Goal: Task Accomplishment & Management: Manage account settings

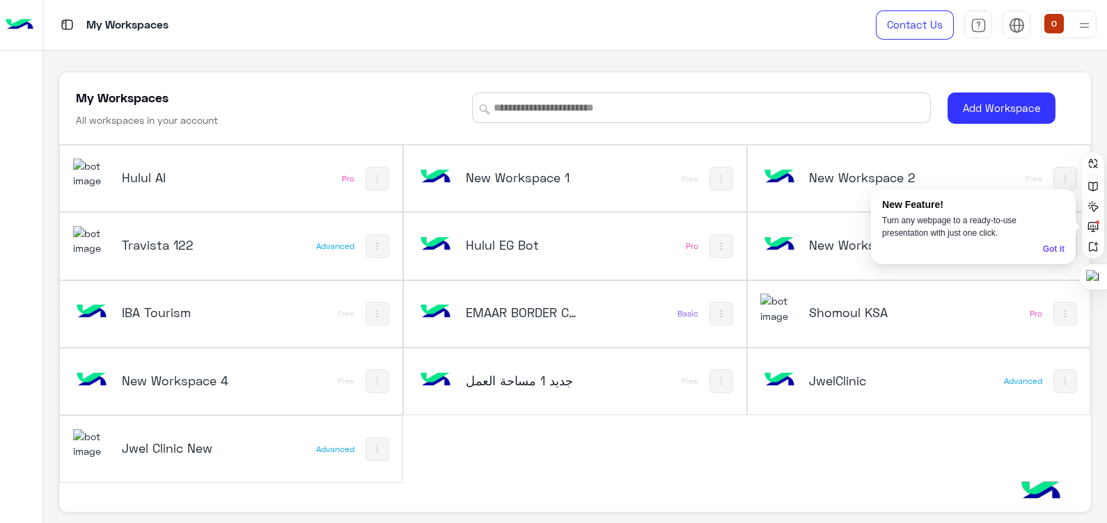
click at [100, 162] on img at bounding box center [92, 174] width 38 height 30
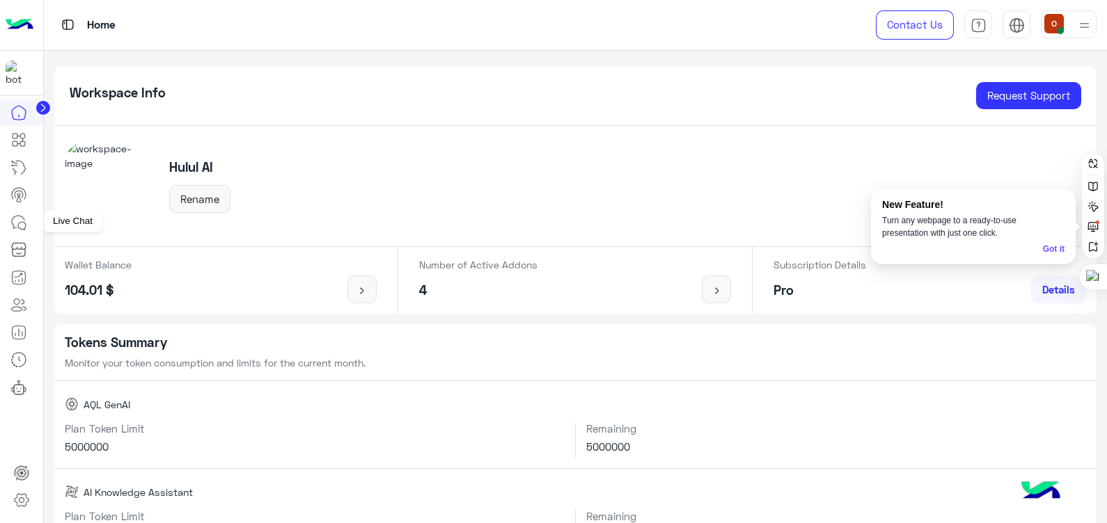
click at [22, 222] on icon at bounding box center [22, 226] width 8 height 8
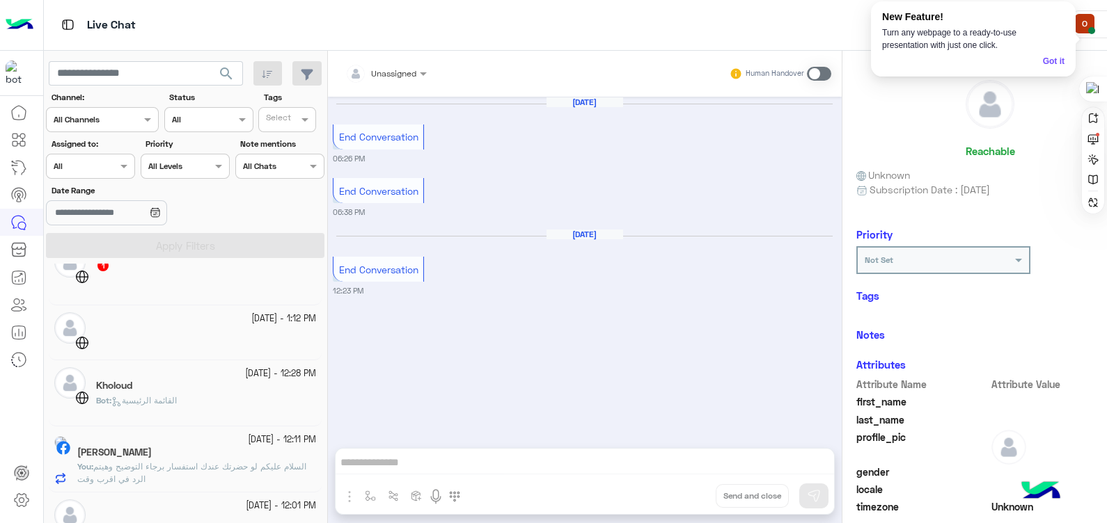
scroll to position [420, 0]
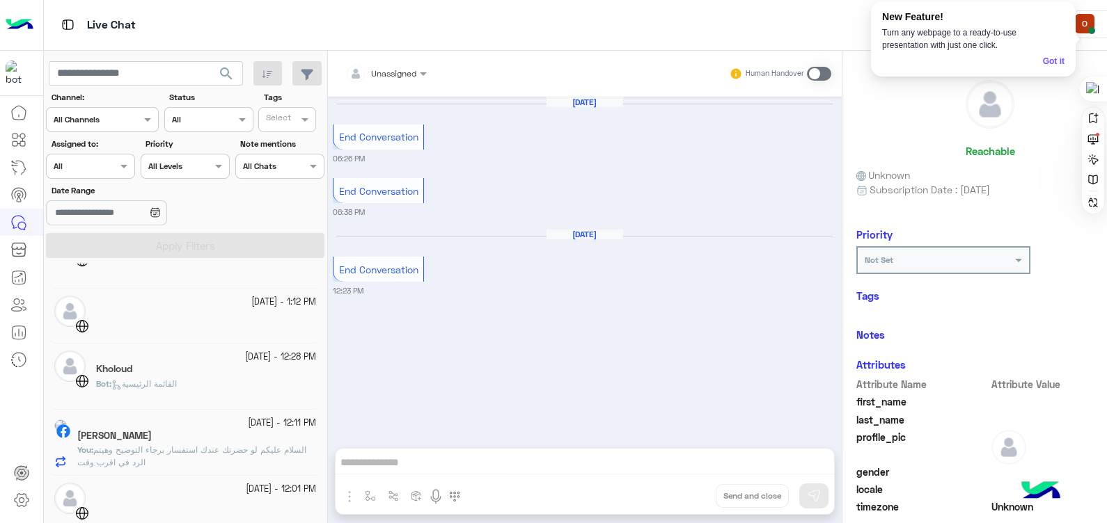
click at [187, 389] on div "Bot : القائمة الرئيسية" at bounding box center [206, 390] width 220 height 24
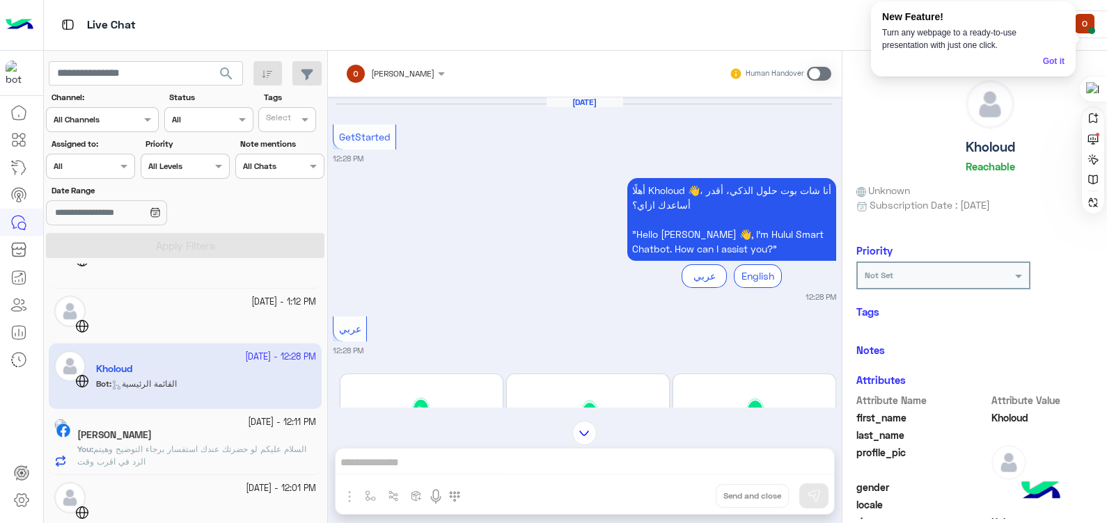
scroll to position [159, 0]
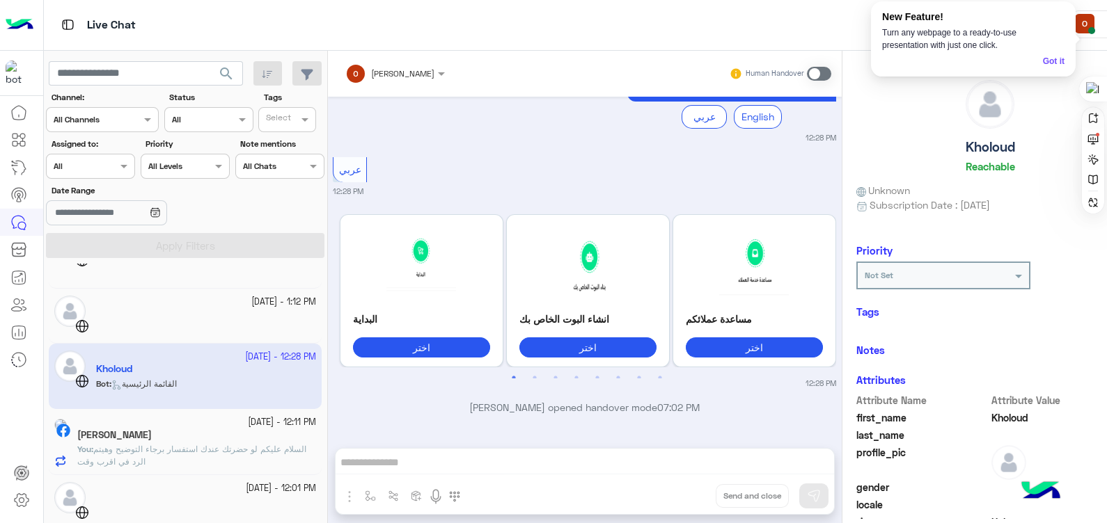
click at [152, 438] on h5 "[PERSON_NAME]" at bounding box center [114, 435] width 74 height 12
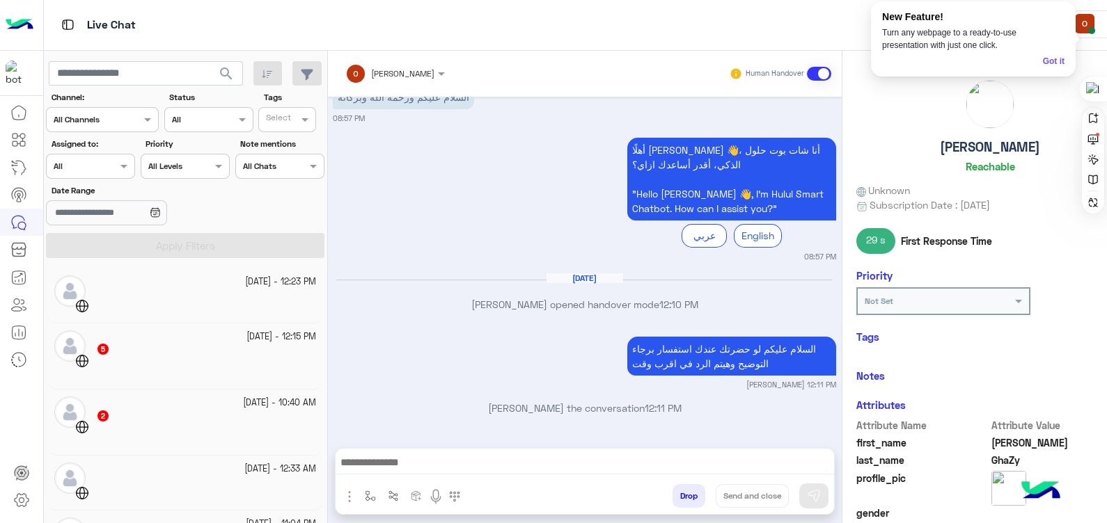
scroll to position [183, 0]
click at [14, 22] on img at bounding box center [20, 24] width 28 height 29
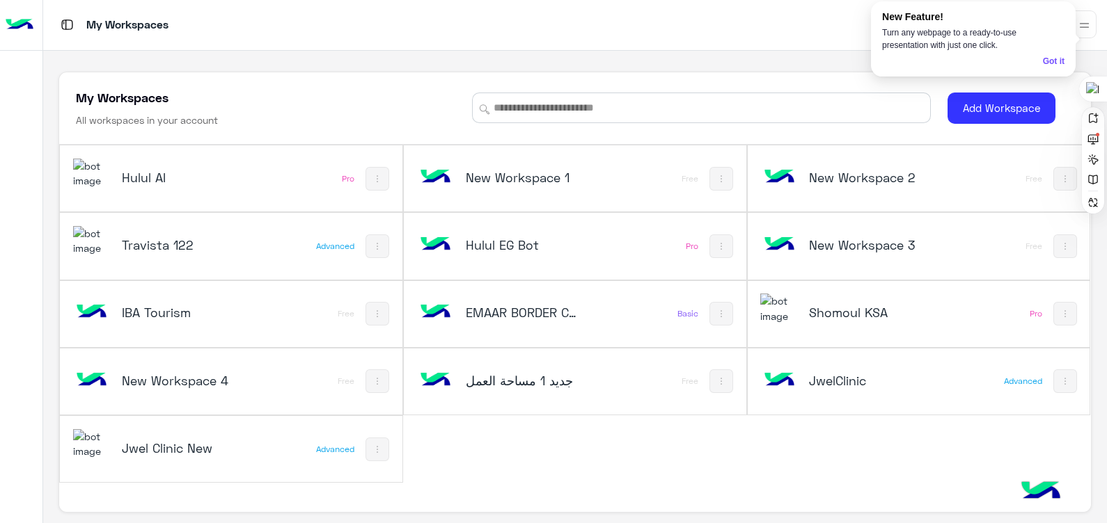
click at [94, 445] on img at bounding box center [92, 444] width 38 height 30
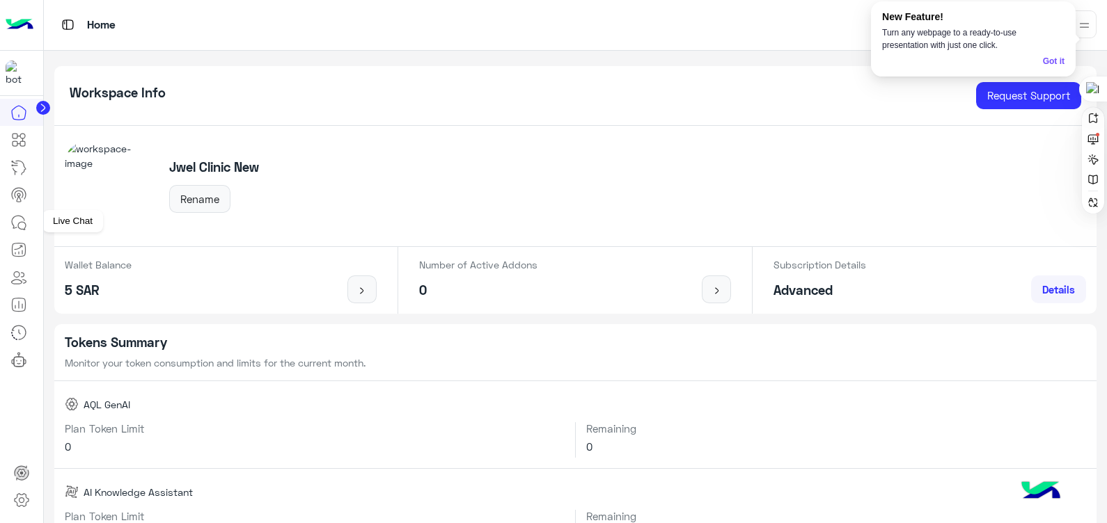
click at [17, 218] on icon at bounding box center [18, 222] width 17 height 17
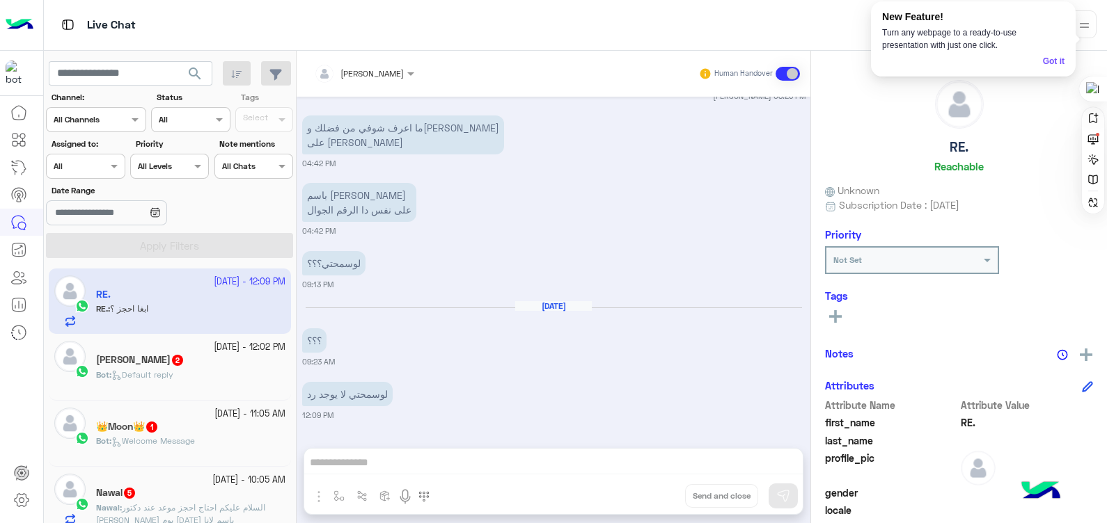
scroll to position [1087, 0]
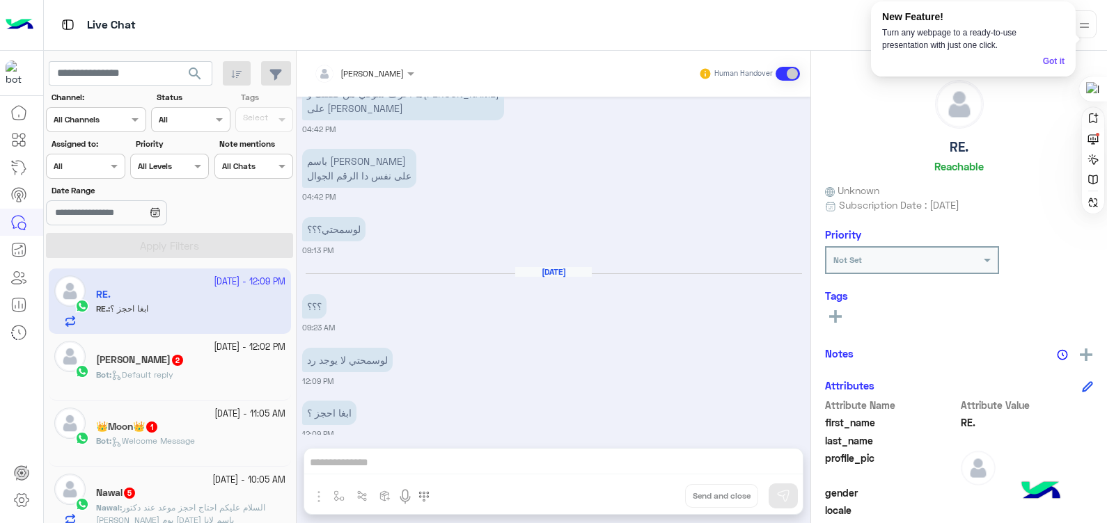
click at [180, 390] on div "Bot : Default reply" at bounding box center [190, 381] width 189 height 24
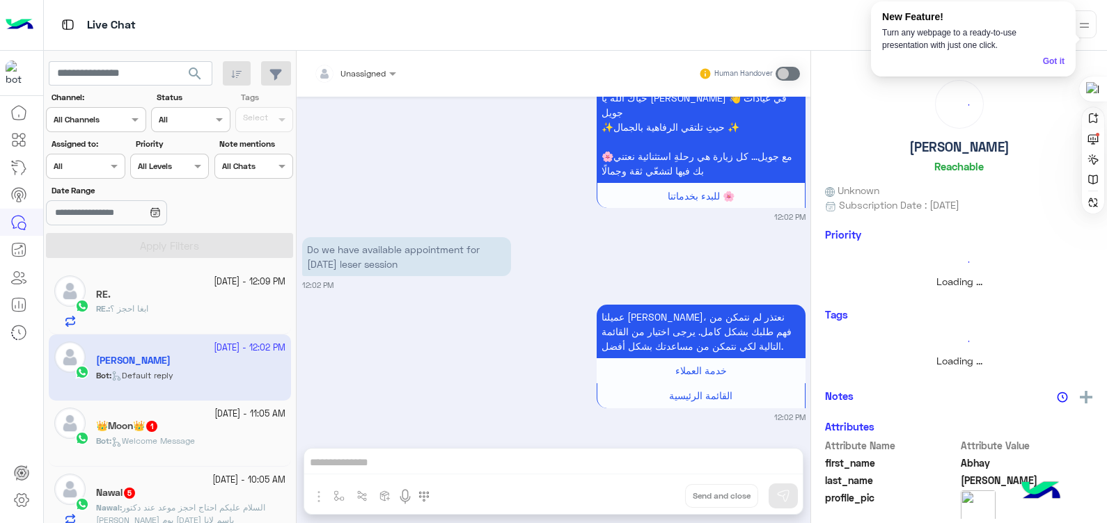
scroll to position [76, 0]
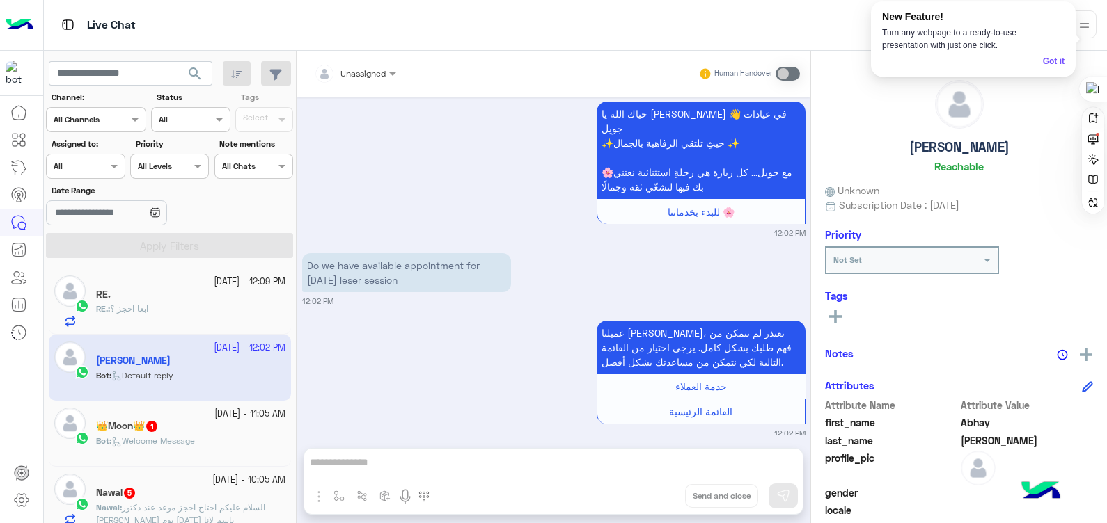
click at [188, 425] on div "👑Moon👑 1" at bounding box center [190, 427] width 189 height 15
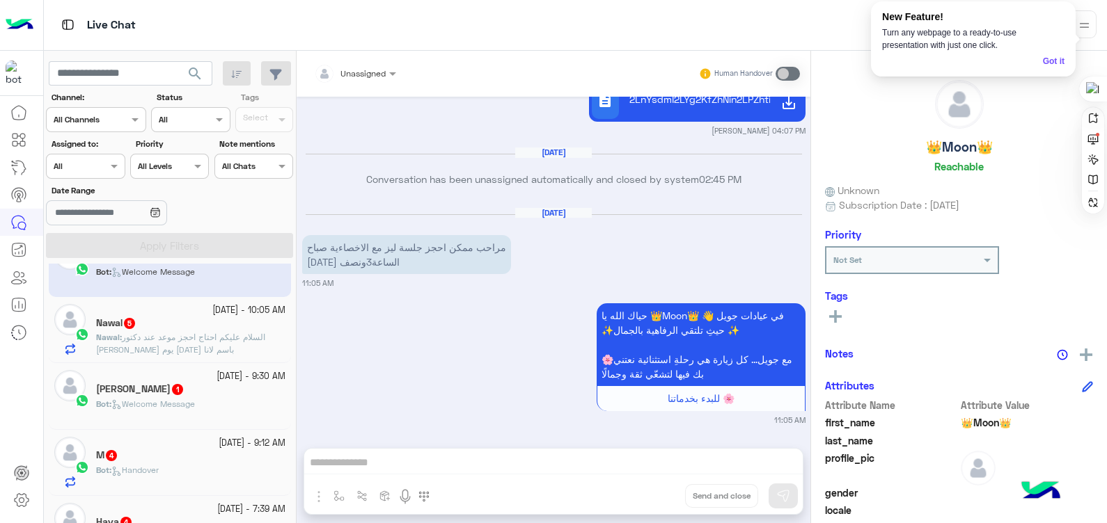
scroll to position [214, 0]
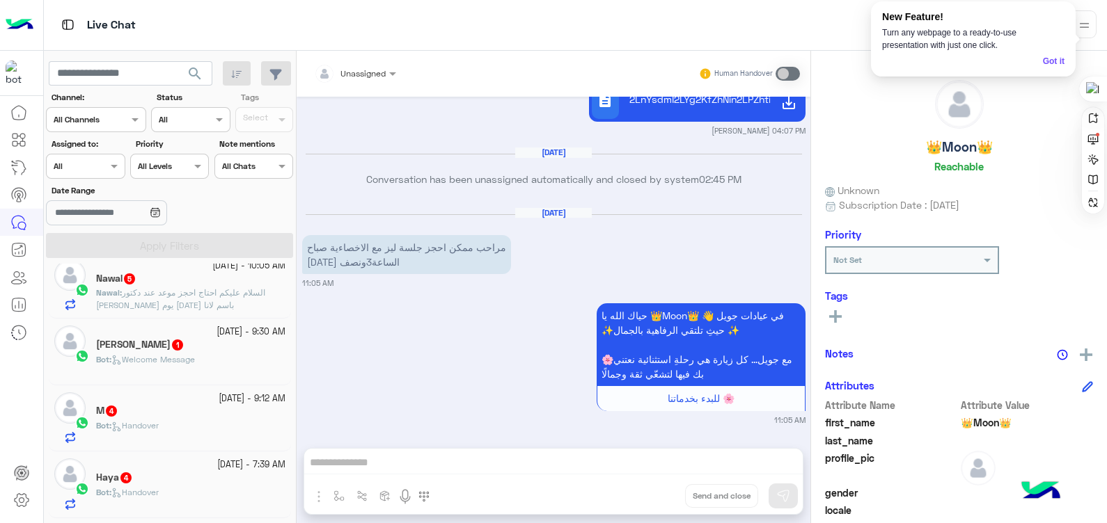
click at [228, 308] on span "السلام عليكم احتاج احجز موعد عند دكتور [PERSON_NAME] يوم [DATE] باسم لانا [PERS…" at bounding box center [180, 304] width 169 height 35
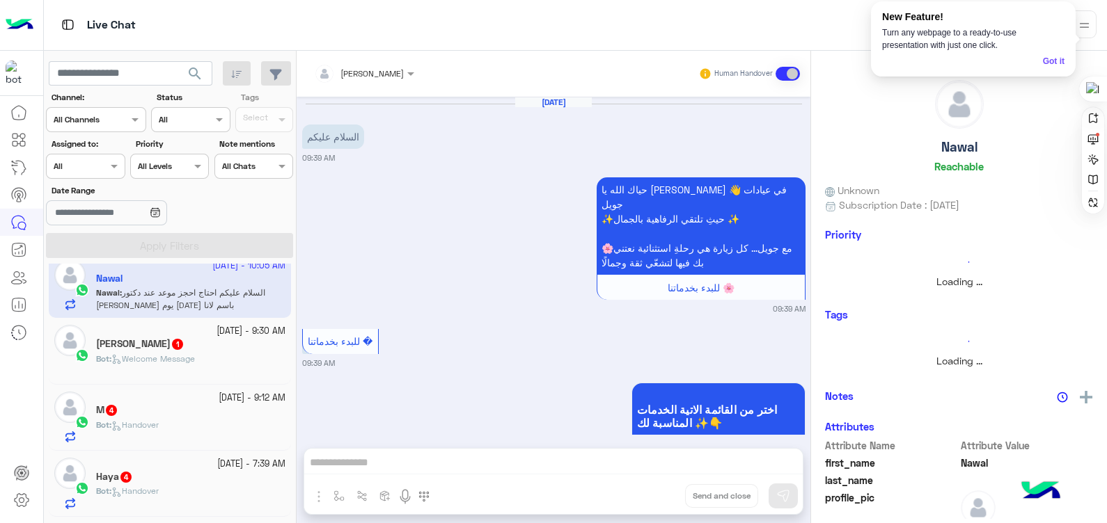
scroll to position [621, 0]
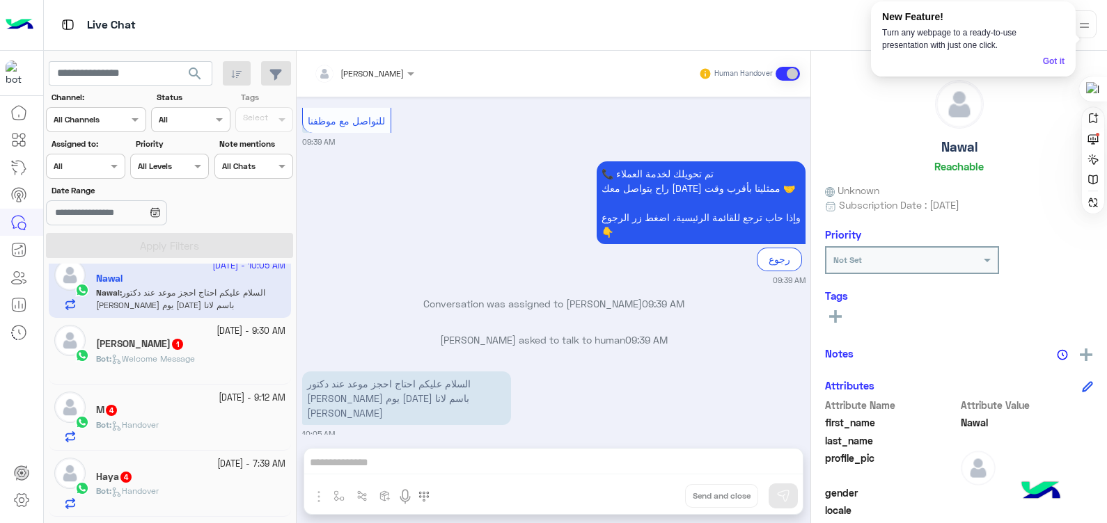
click at [147, 365] on div "Bot : Welcome Message" at bounding box center [190, 365] width 189 height 24
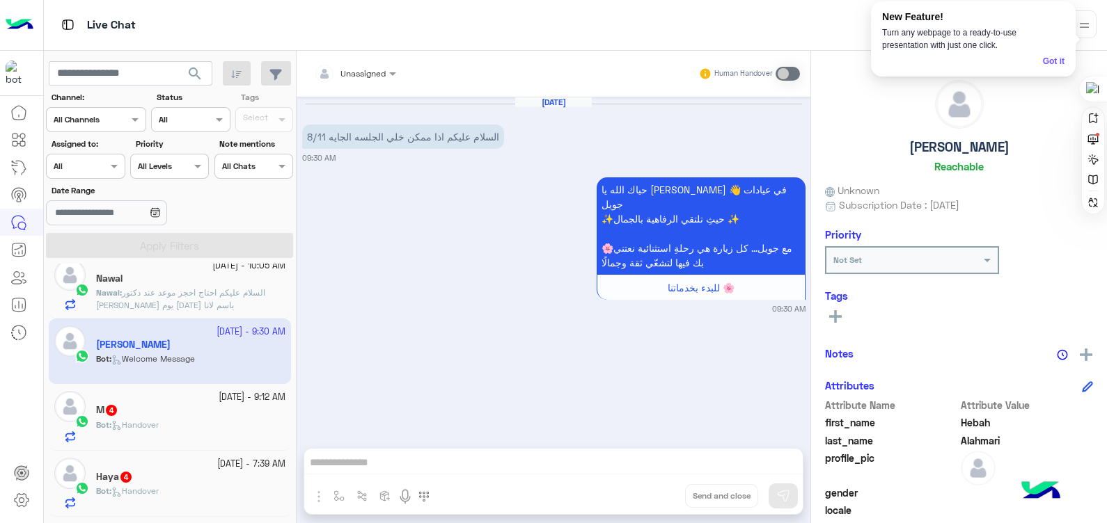
click at [134, 414] on div "M 4" at bounding box center [190, 411] width 189 height 15
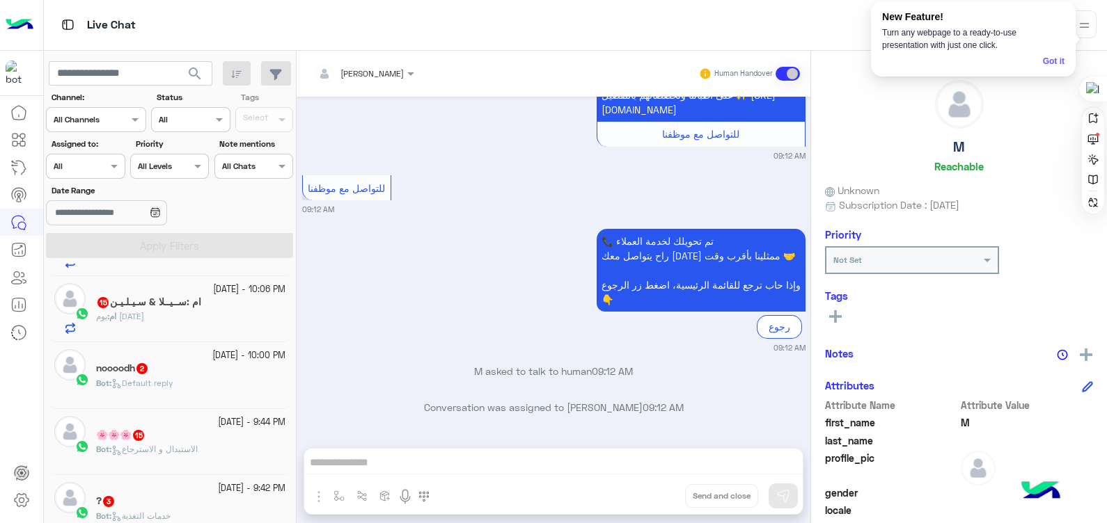
scroll to position [754, 0]
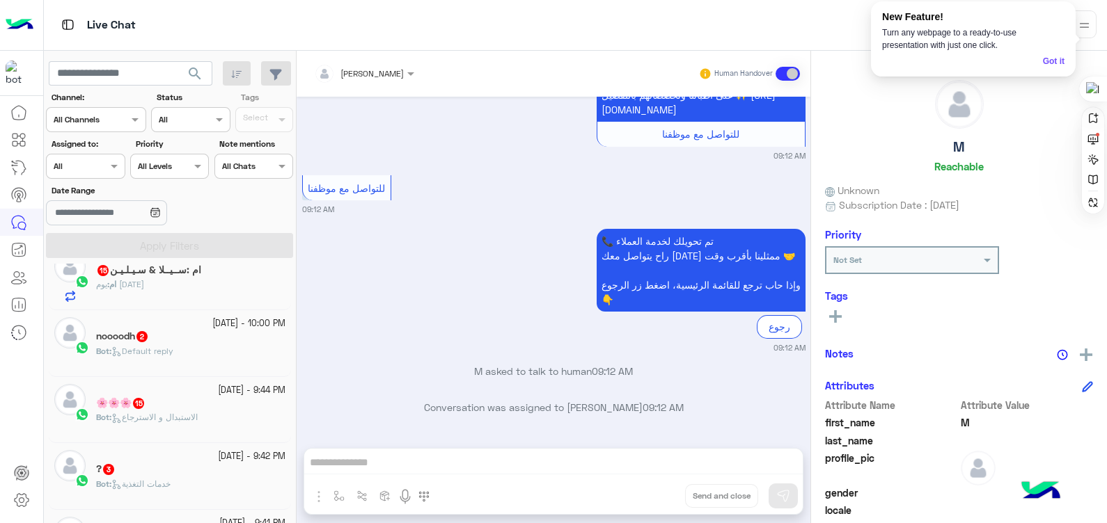
click at [195, 429] on div "Bot : الاستبدال و الاسترجاع" at bounding box center [190, 423] width 189 height 24
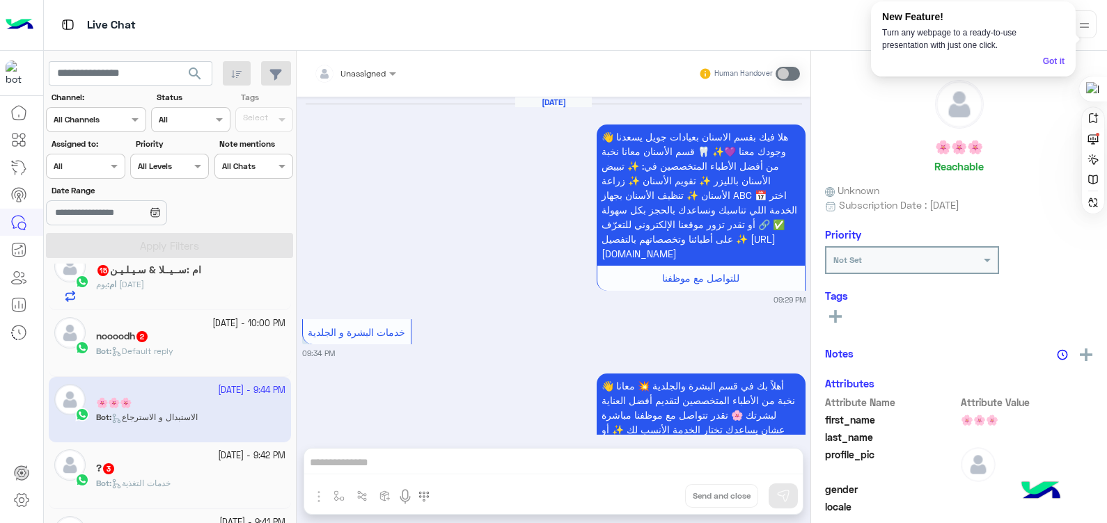
scroll to position [1538, 0]
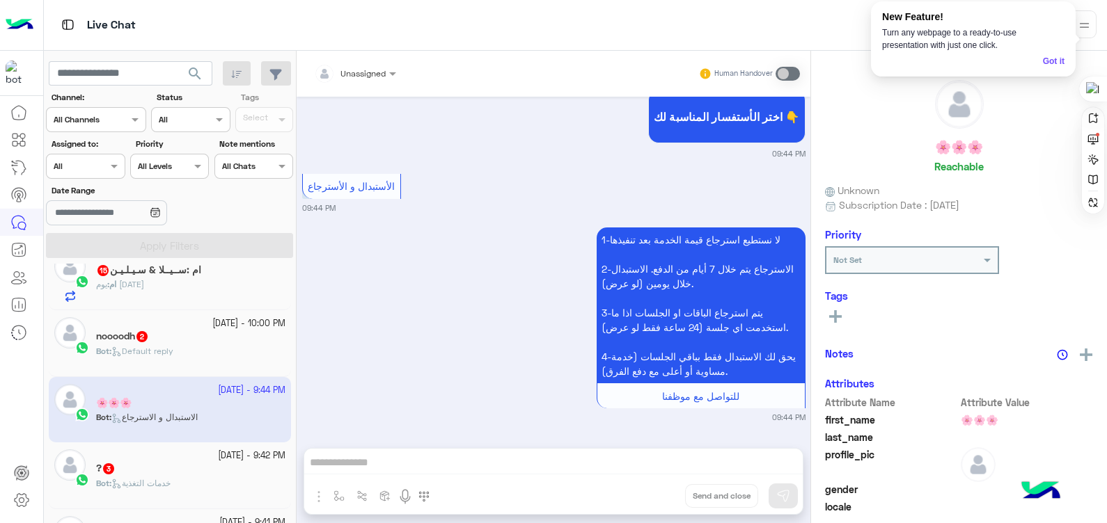
click at [162, 345] on div "noooodh 2" at bounding box center [190, 338] width 189 height 15
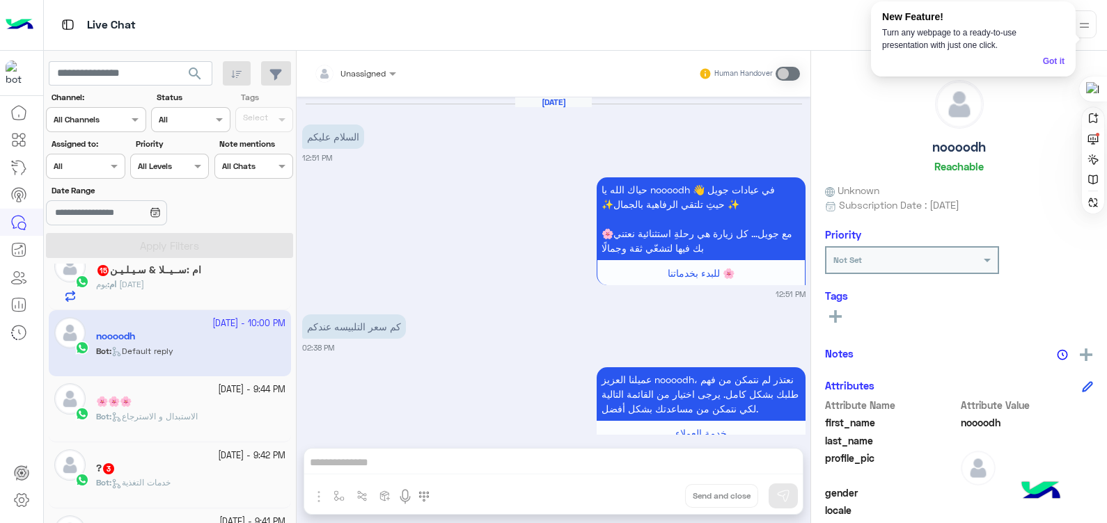
scroll to position [1093, 0]
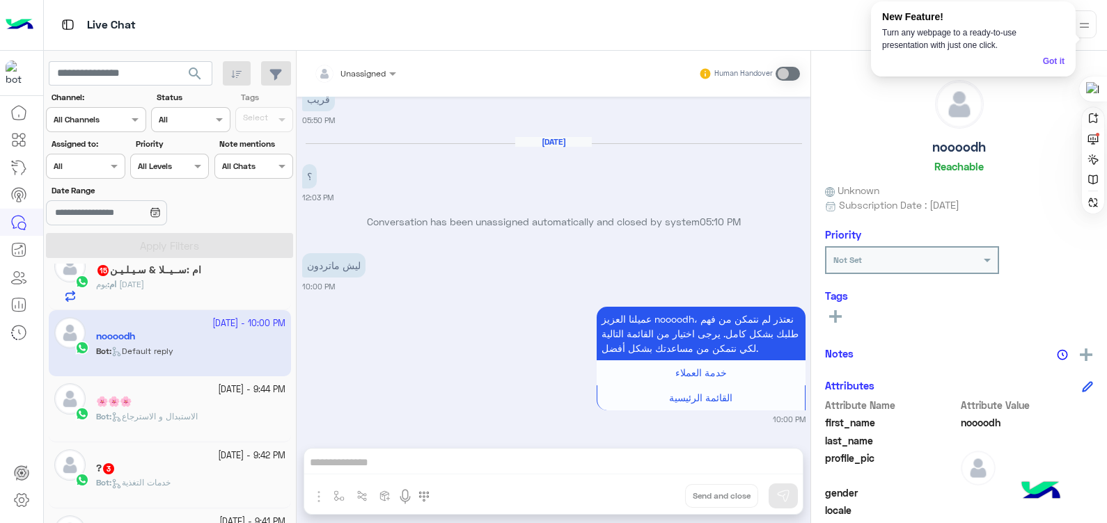
click at [198, 287] on div "ام : يوم [DATE]" at bounding box center [190, 290] width 189 height 24
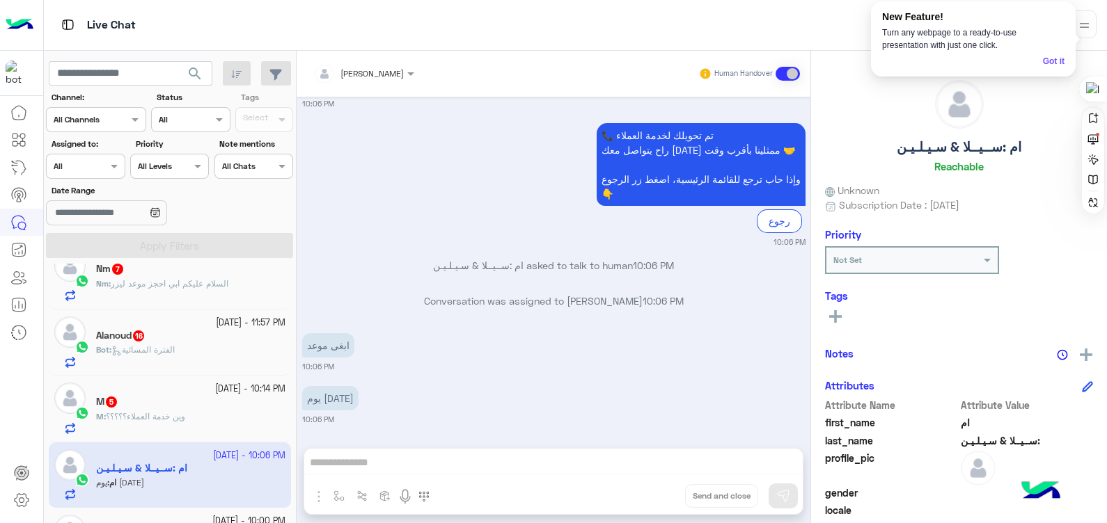
scroll to position [551, 0]
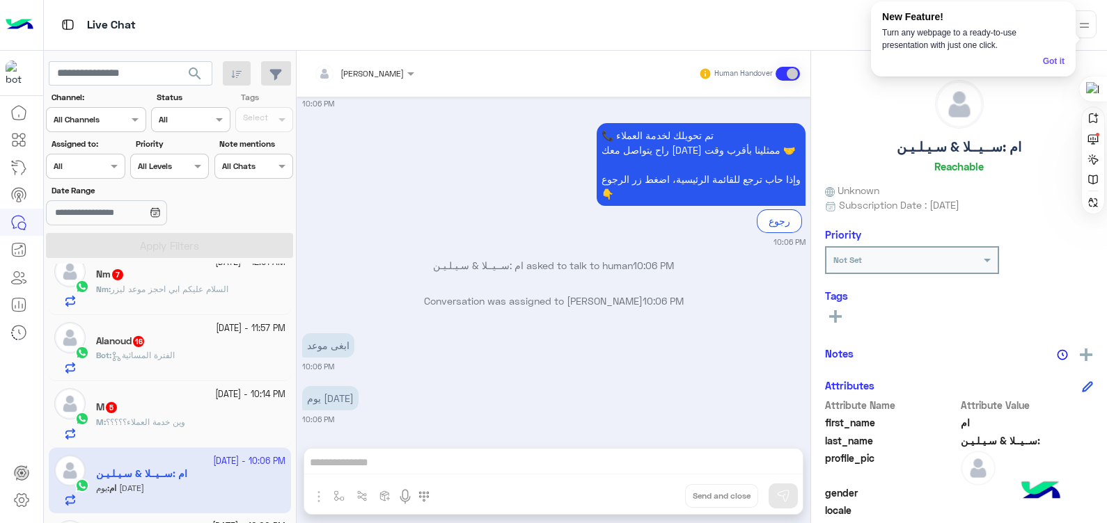
click at [173, 355] on span "الفترة المسائية" at bounding box center [142, 355] width 63 height 10
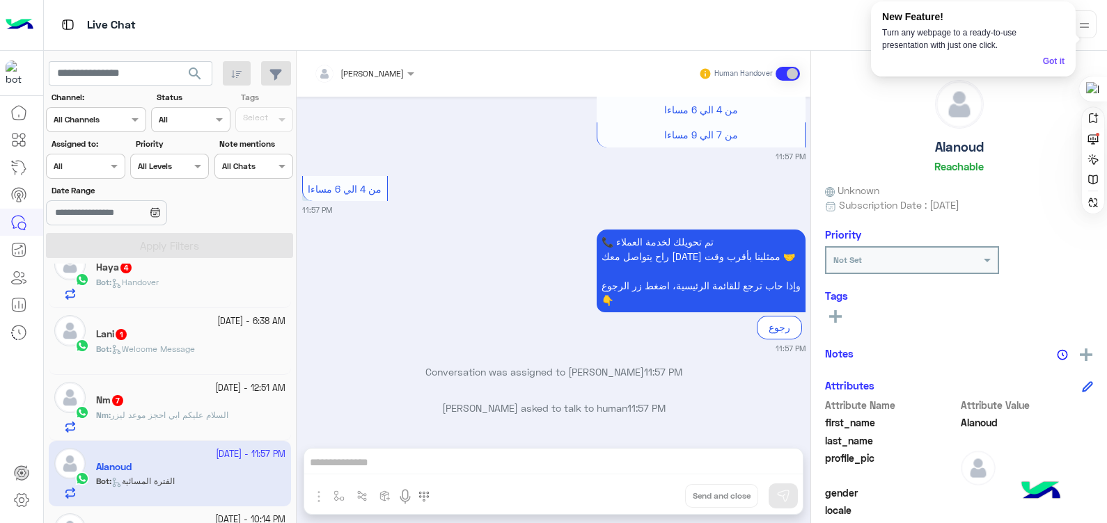
scroll to position [386, 0]
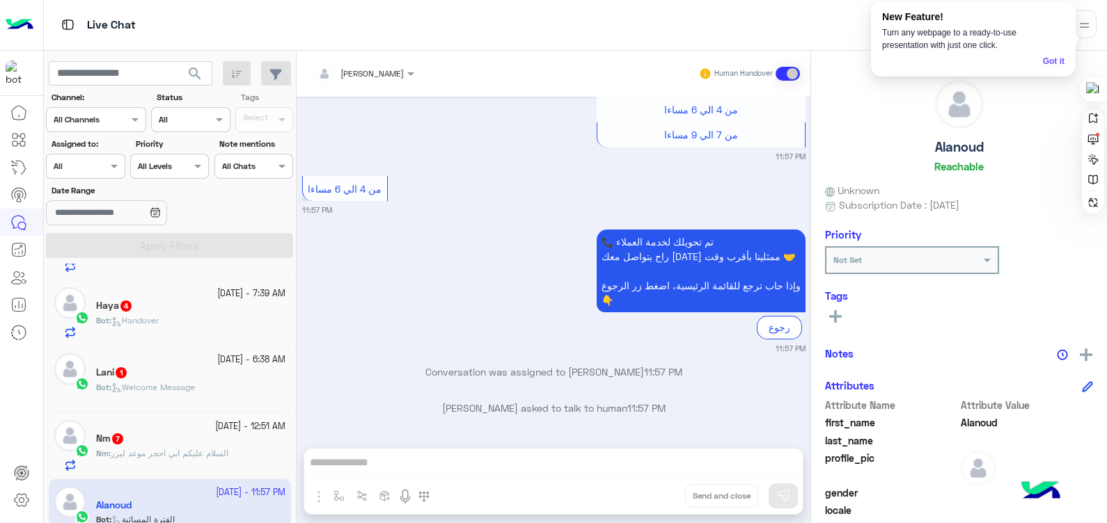
click at [176, 324] on div "Bot : Handover" at bounding box center [190, 327] width 189 height 24
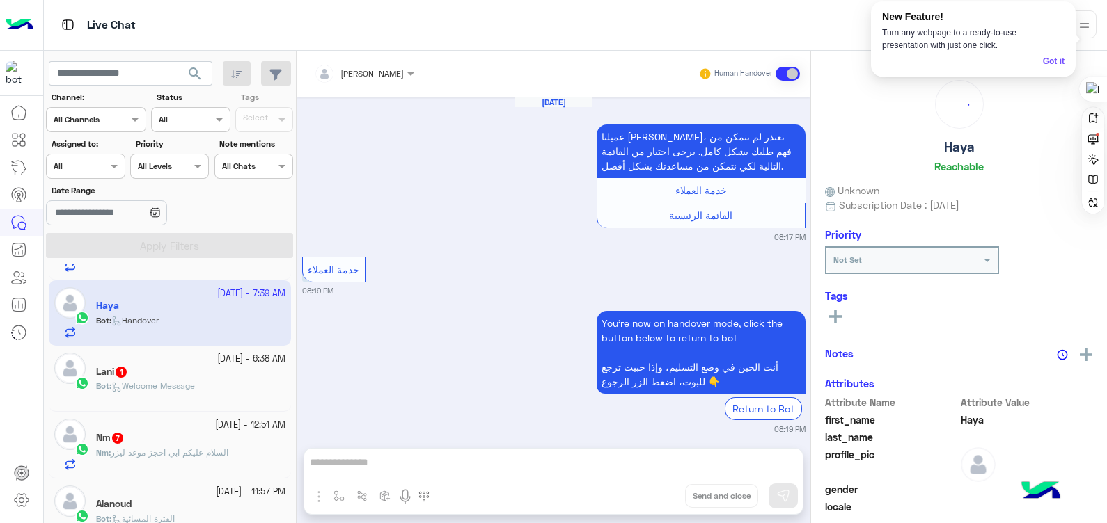
scroll to position [1304, 0]
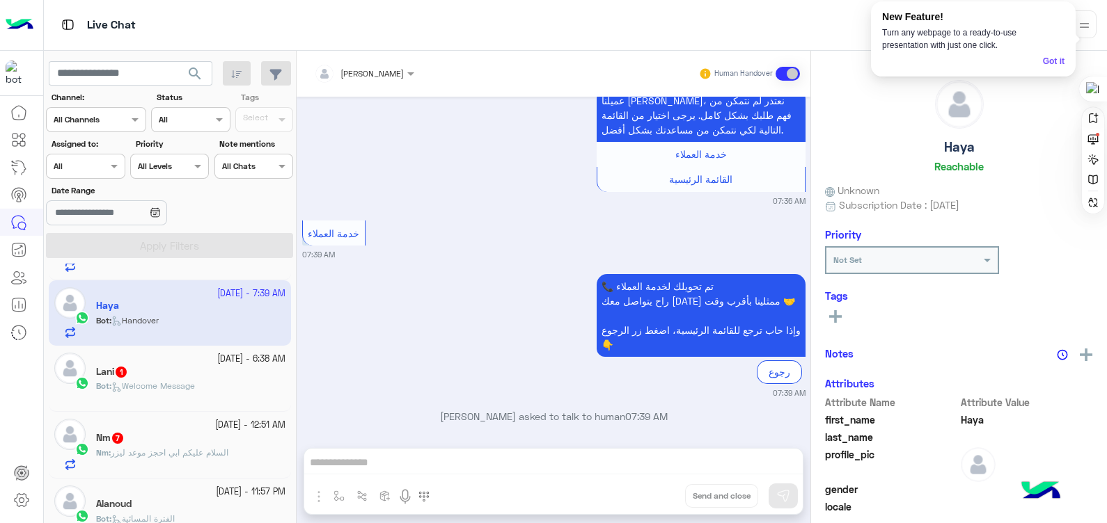
click at [167, 395] on div "Bot : Welcome Message" at bounding box center [190, 392] width 189 height 24
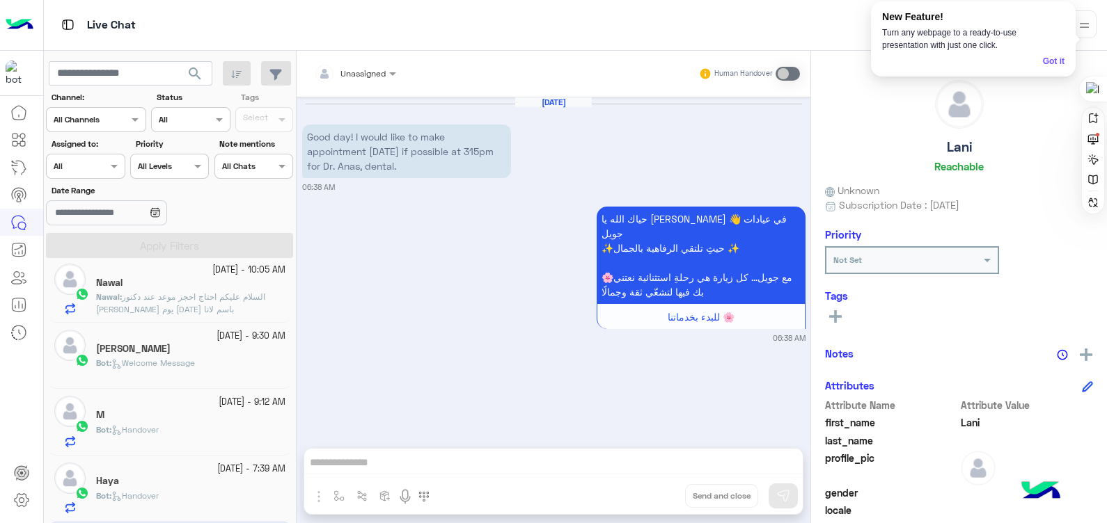
scroll to position [208, 0]
click at [203, 365] on div "Bot : Welcome Message" at bounding box center [190, 372] width 189 height 24
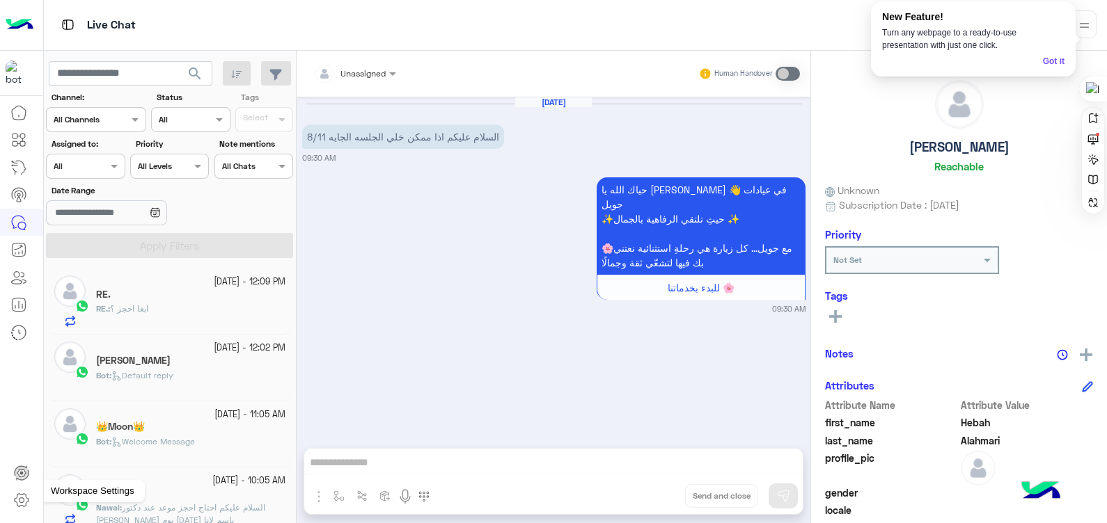
click at [25, 508] on icon at bounding box center [21, 500] width 17 height 17
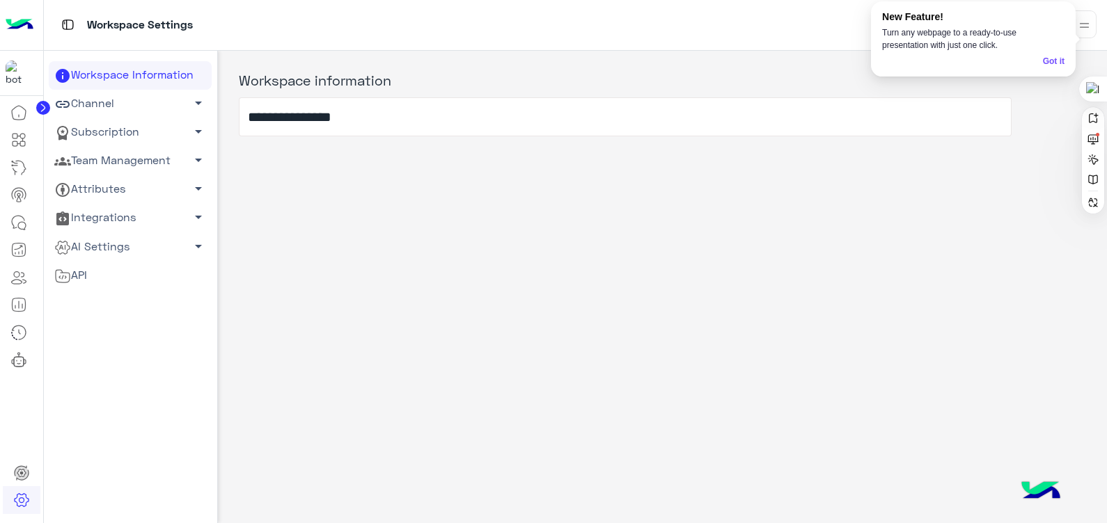
click at [195, 157] on span "arrow_drop_down" at bounding box center [198, 160] width 17 height 17
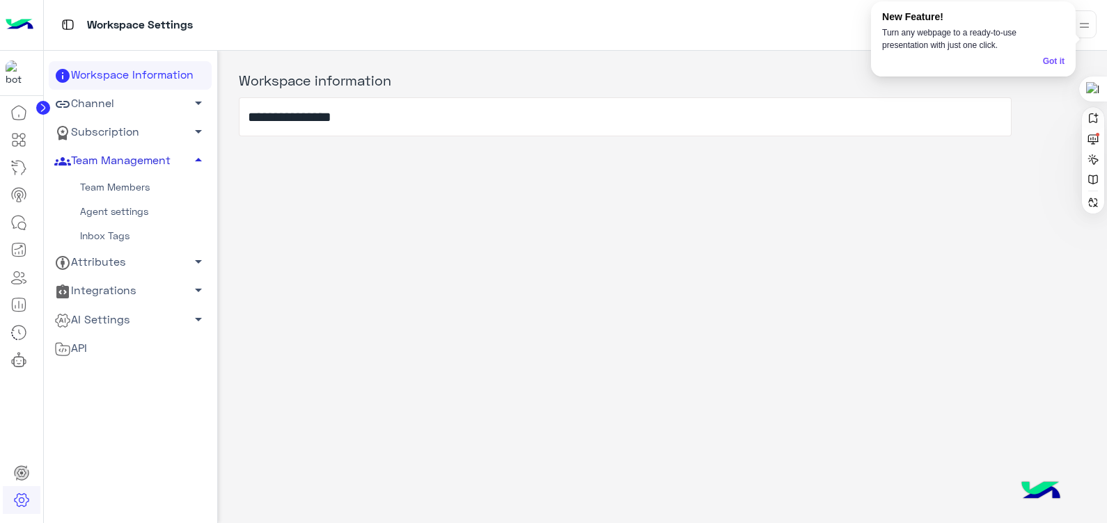
click at [118, 178] on link "Team Members" at bounding box center [130, 187] width 163 height 24
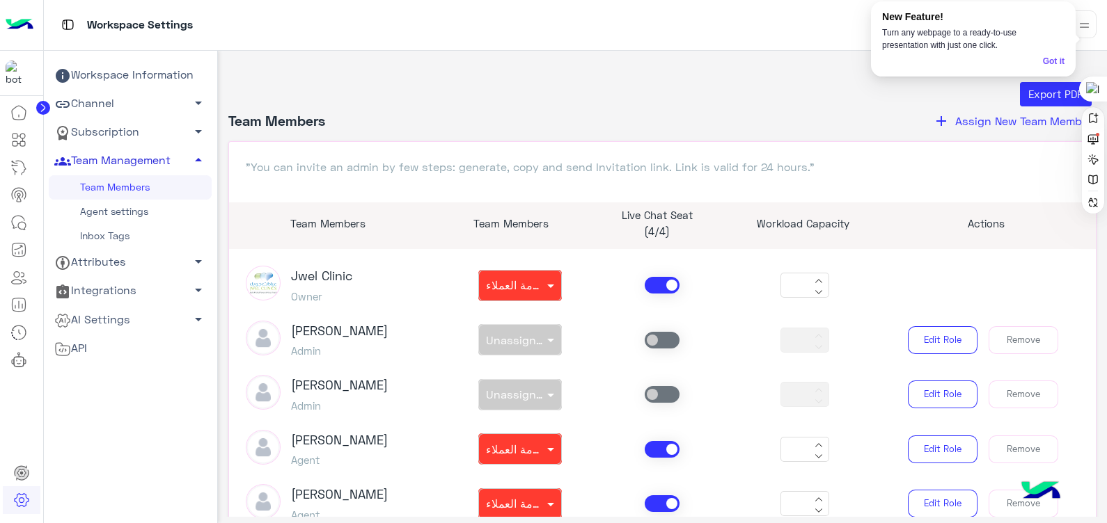
drag, startPoint x: 1105, startPoint y: 267, endPoint x: 1109, endPoint y: 329, distance: 61.4
click at [1106, 329] on html "Workspace Settings Contact Us Help Center عربي English Workspace Information Ch…" at bounding box center [553, 261] width 1107 height 523
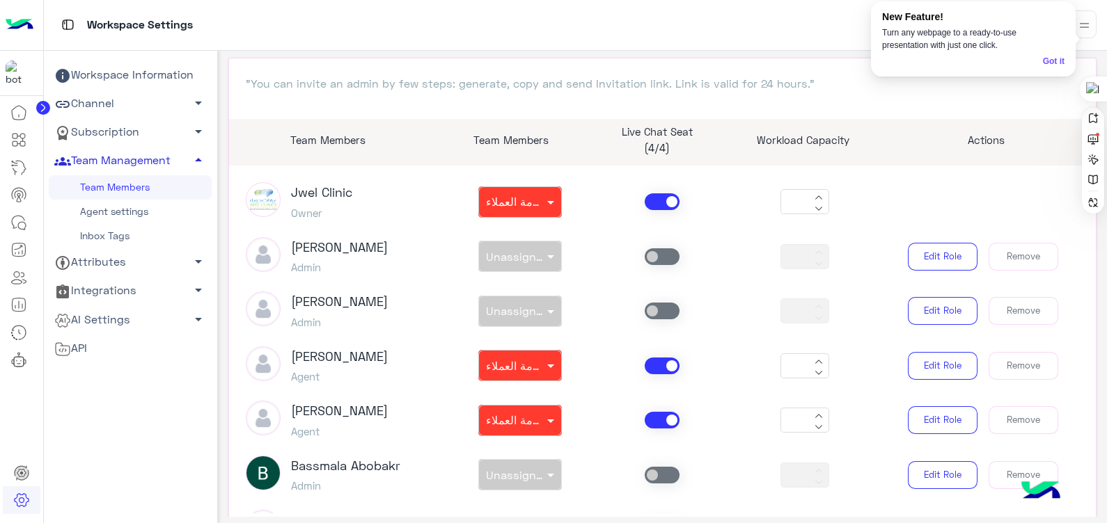
scroll to position [108, 0]
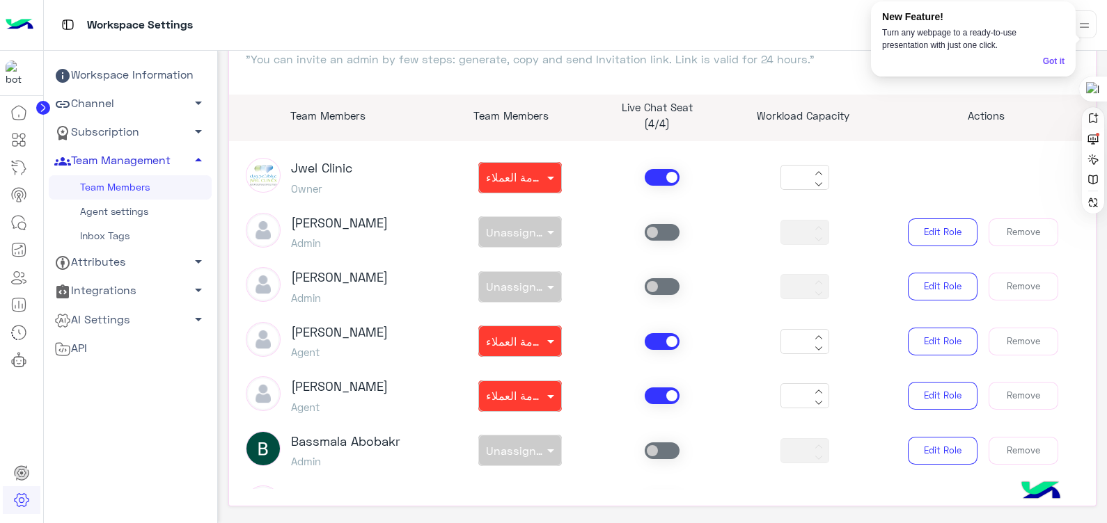
click at [194, 160] on span "arrow_drop_up" at bounding box center [198, 160] width 17 height 17
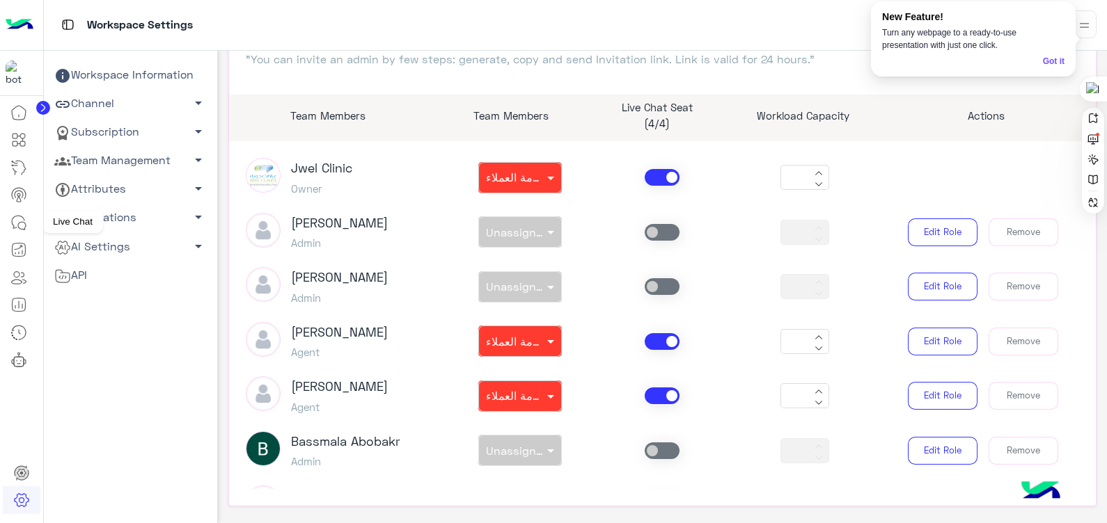
click at [24, 220] on icon at bounding box center [18, 222] width 17 height 17
